Goal: Check status: Check status

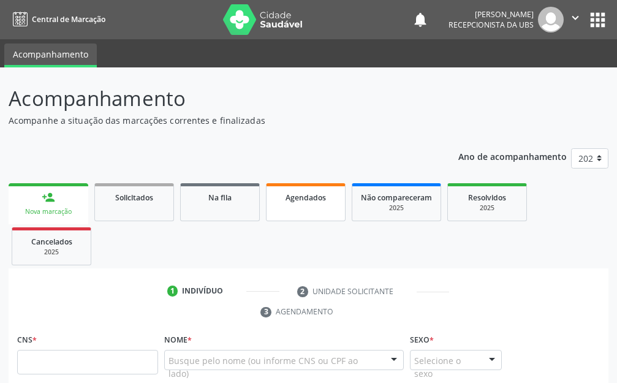
click at [308, 201] on span "Agendados" at bounding box center [306, 198] width 40 height 10
click at [309, 201] on span "Agendados" at bounding box center [306, 198] width 40 height 10
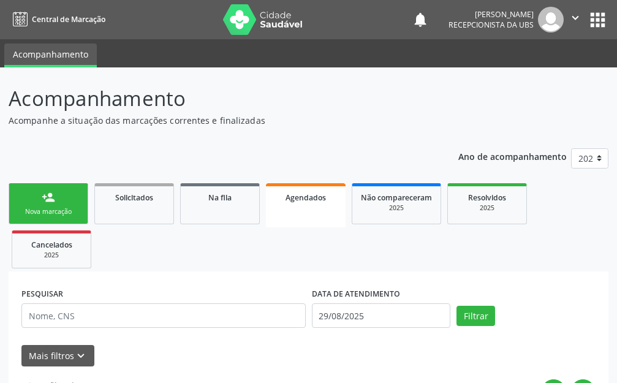
click at [310, 204] on link "Agendados" at bounding box center [306, 205] width 80 height 44
click at [310, 205] on link "Agendados" at bounding box center [306, 205] width 80 height 44
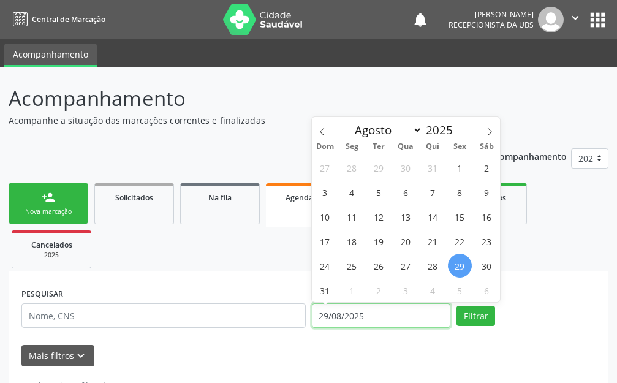
click at [361, 313] on input "29/08/2025" at bounding box center [381, 316] width 139 height 25
click at [481, 132] on span at bounding box center [490, 127] width 21 height 21
select select "8"
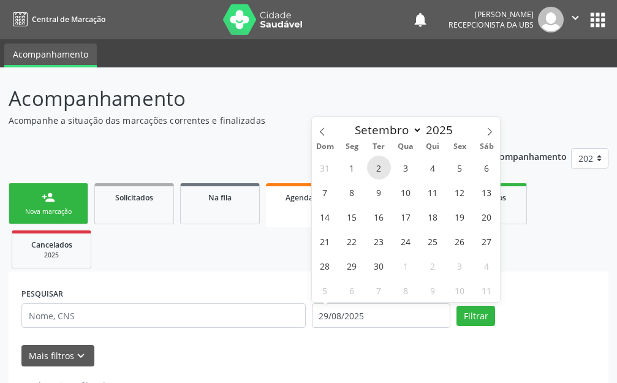
click at [374, 170] on span "2" at bounding box center [379, 168] width 24 height 24
type input "[DATE]"
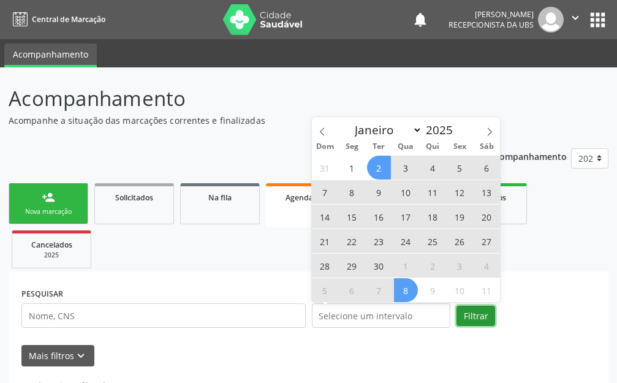
click at [488, 326] on button "Filtrar" at bounding box center [476, 316] width 39 height 21
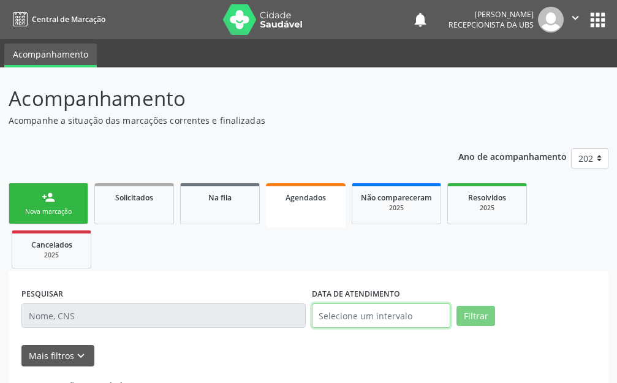
click at [386, 322] on input "text" at bounding box center [381, 316] width 139 height 25
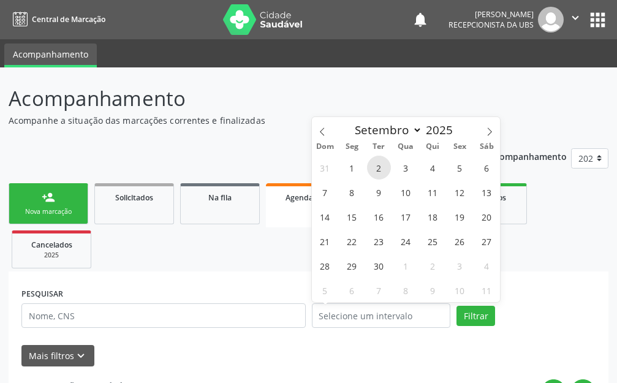
click at [371, 172] on span "2" at bounding box center [379, 168] width 24 height 24
type input "[DATE]"
click at [371, 172] on span "2" at bounding box center [379, 168] width 24 height 24
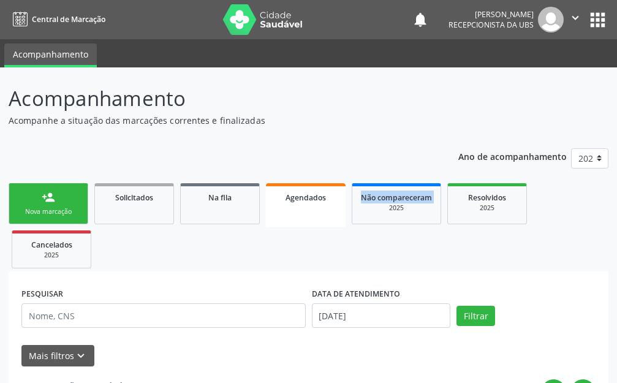
click at [467, 313] on button "Filtrar" at bounding box center [476, 316] width 39 height 21
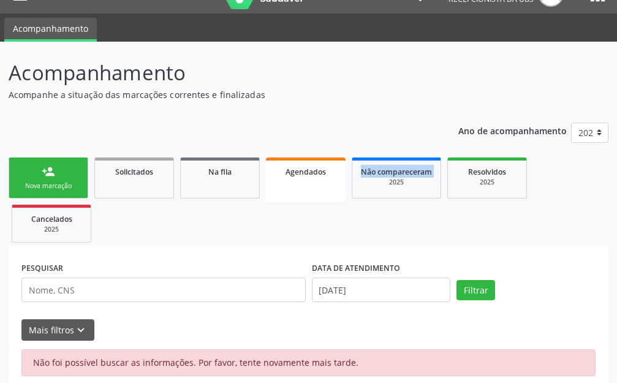
scroll to position [40, 0]
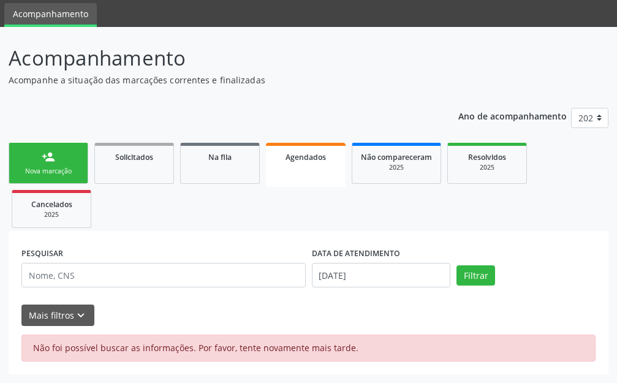
click at [496, 273] on div "Filtrar" at bounding box center [526, 276] width 145 height 21
click at [477, 277] on button "Filtrar" at bounding box center [476, 276] width 39 height 21
click at [332, 166] on link "Agendados" at bounding box center [306, 165] width 80 height 44
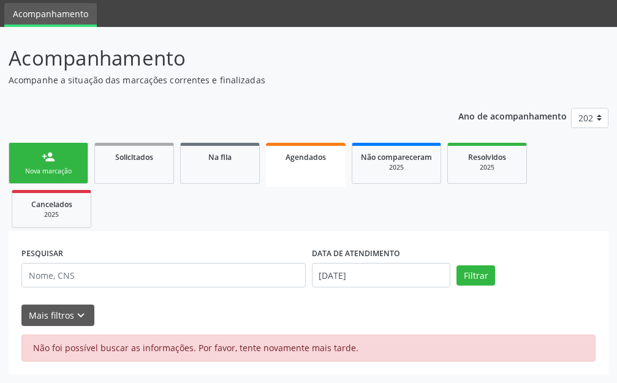
click at [332, 166] on link "Agendados" at bounding box center [306, 165] width 80 height 44
